Goal: Task Accomplishment & Management: Complete application form

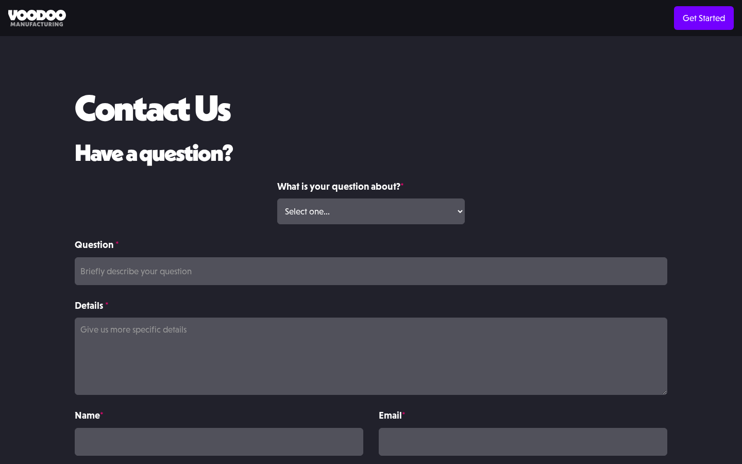
scroll to position [42, 0]
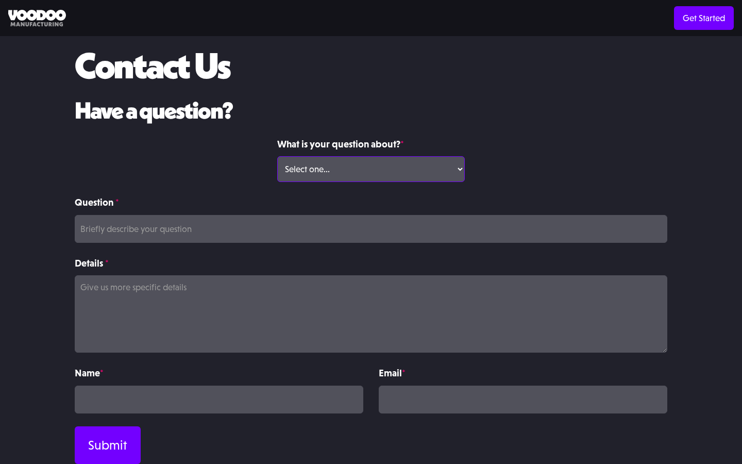
select select "Volume Print Order"
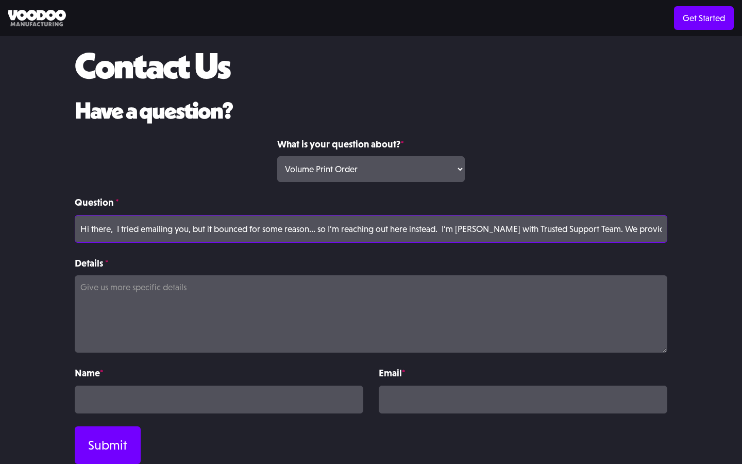
scroll to position [0, 375]
type input "Hi there, I tried emailing you, but it bounced for some reason... so I’m reachi…"
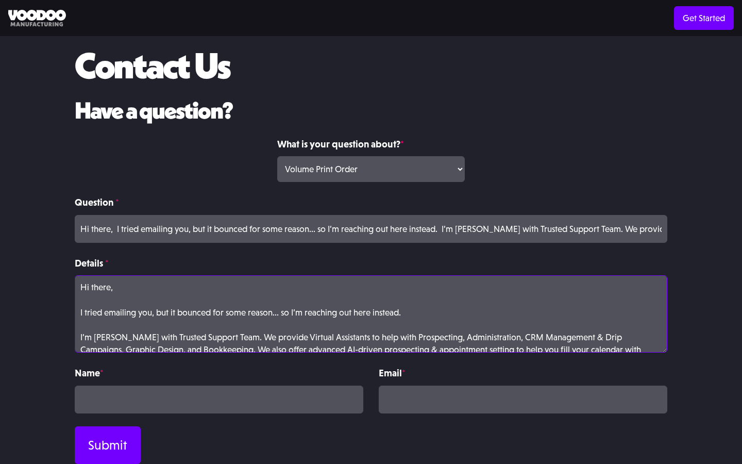
scroll to position [41, 0]
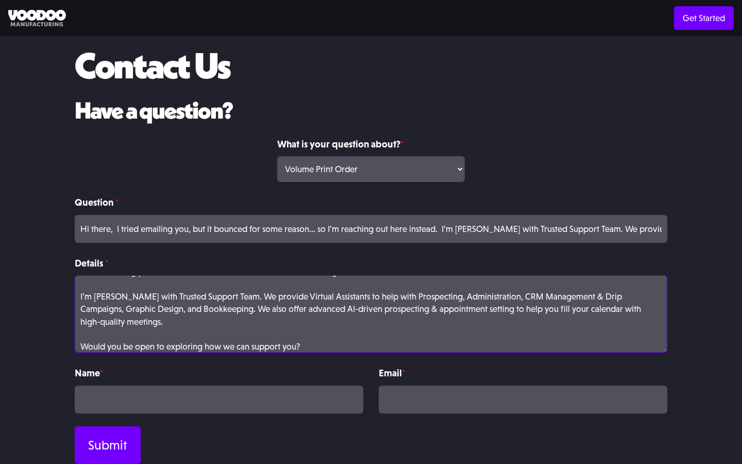
type textarea "Hi there, I tried emailing you, but it bounced for some reason... so I’m reachi…"
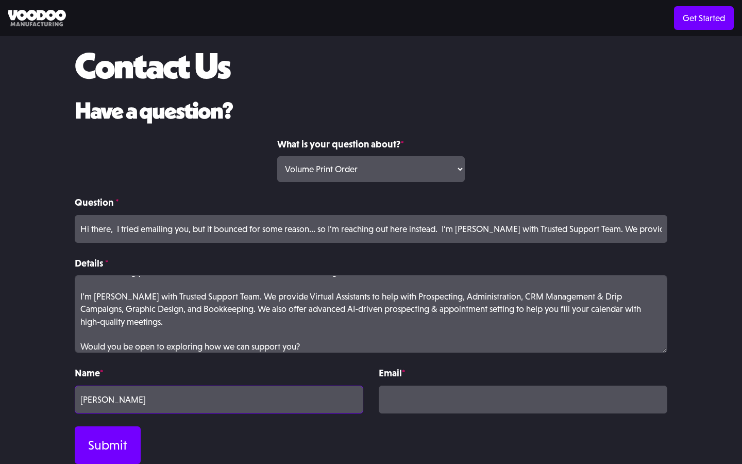
type input "[PERSON_NAME]"
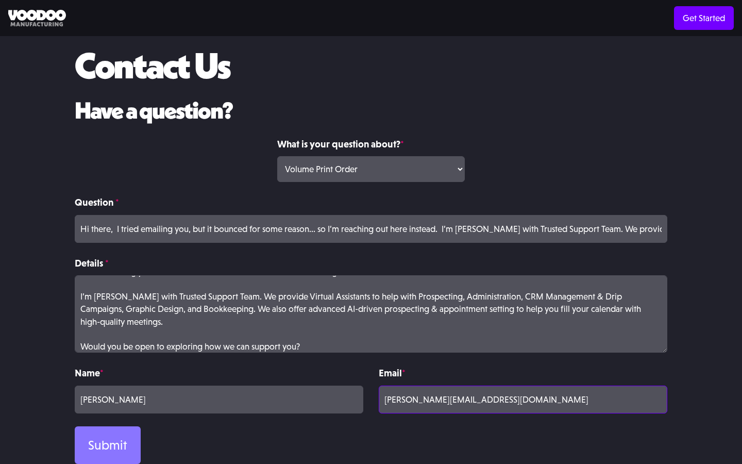
type input "[PERSON_NAME][EMAIL_ADDRESS][DOMAIN_NAME]"
click at [108, 445] on input "Submit" at bounding box center [108, 445] width 66 height 38
type input "Please wait..."
